Goal: Navigation & Orientation: Find specific page/section

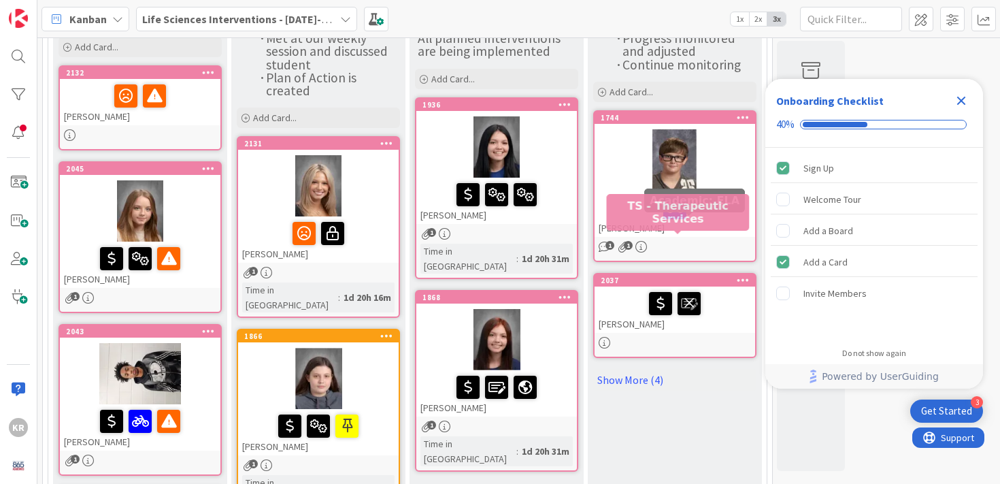
scroll to position [120, 0]
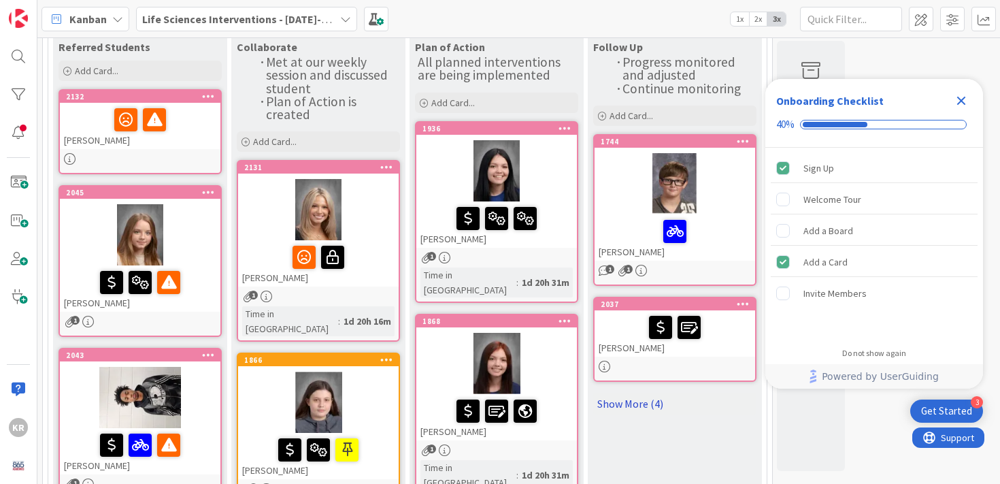
click at [635, 401] on link "Show More (4)" at bounding box center [674, 404] width 163 height 22
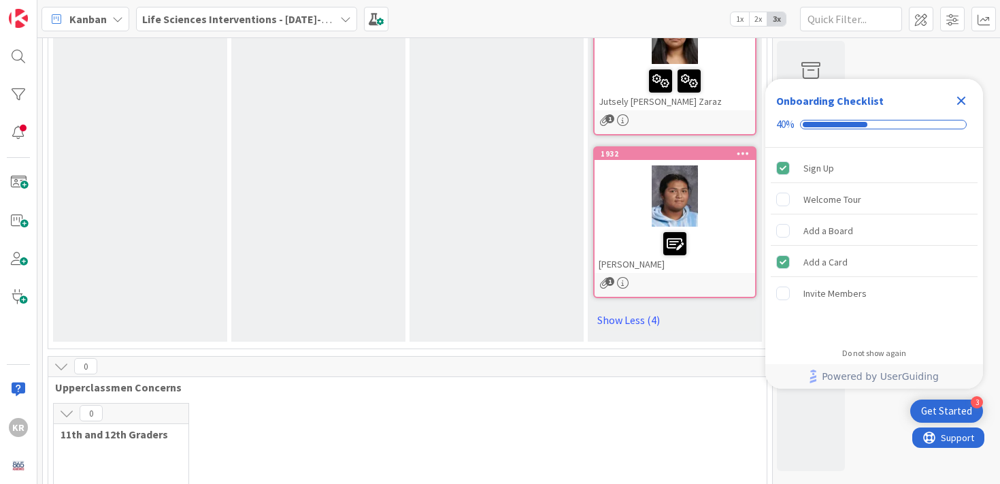
scroll to position [0, 0]
